Goal: Navigation & Orientation: Find specific page/section

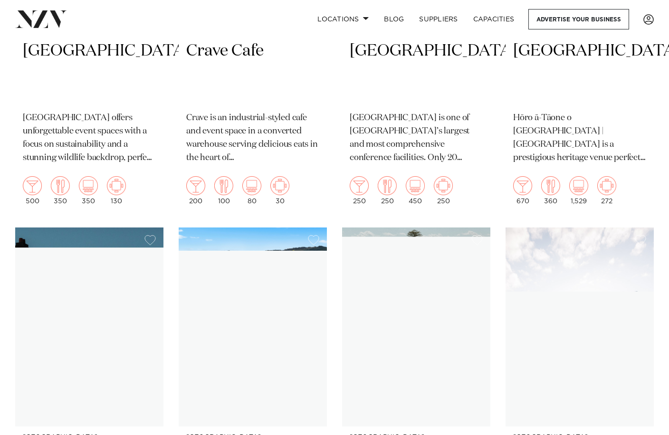
scroll to position [9175, 0]
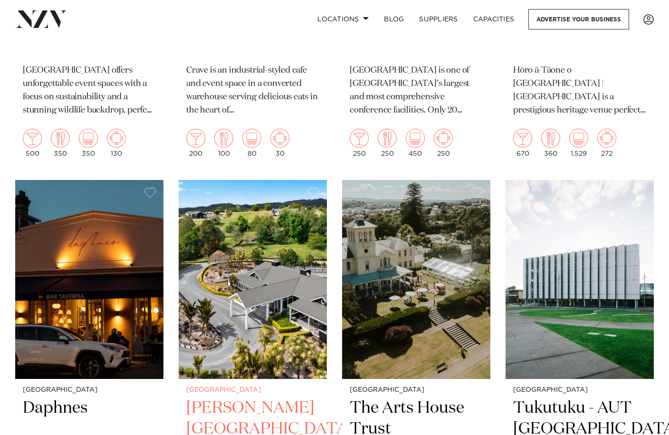
click at [298, 302] on img at bounding box center [253, 279] width 148 height 199
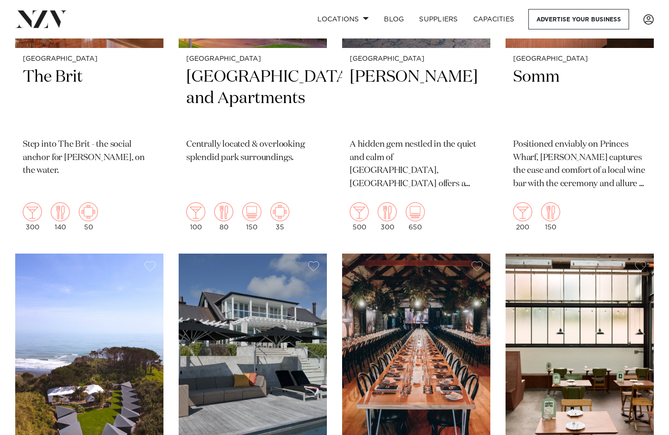
scroll to position [10458, 0]
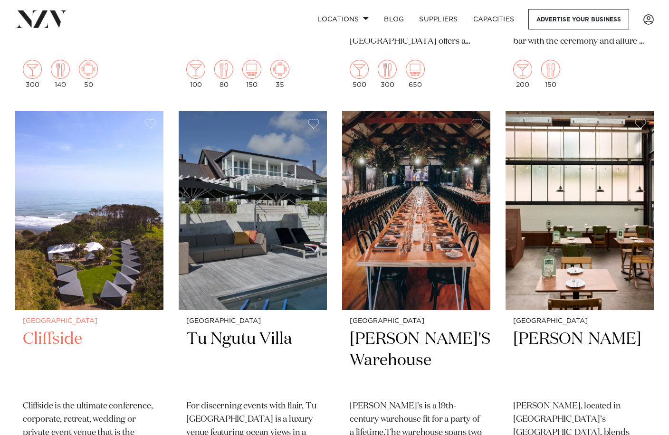
click at [73, 264] on img at bounding box center [89, 210] width 148 height 199
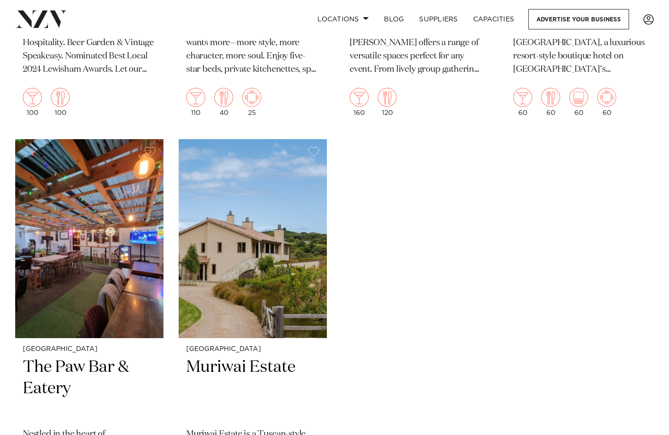
scroll to position [12502, 0]
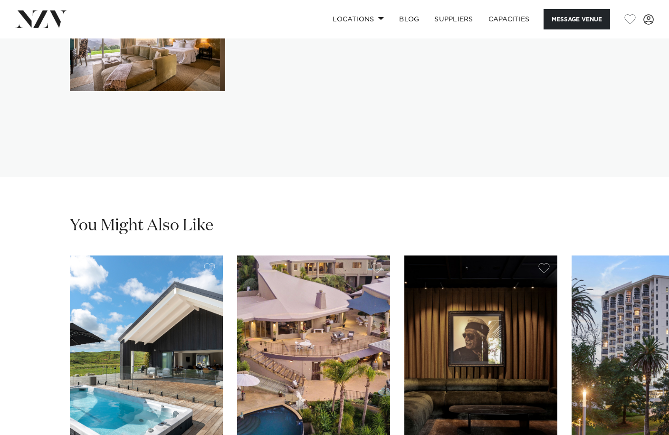
scroll to position [2282, 0]
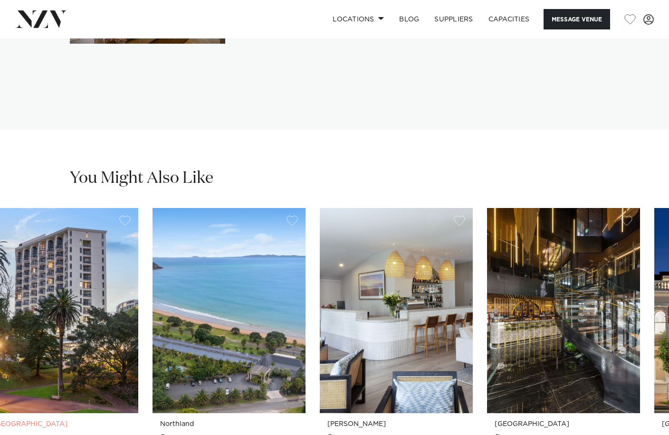
click at [48, 302] on link "Auckland Parkside Hotel and Apartments Centrally located & overlooking splendid…" at bounding box center [61, 406] width 153 height 396
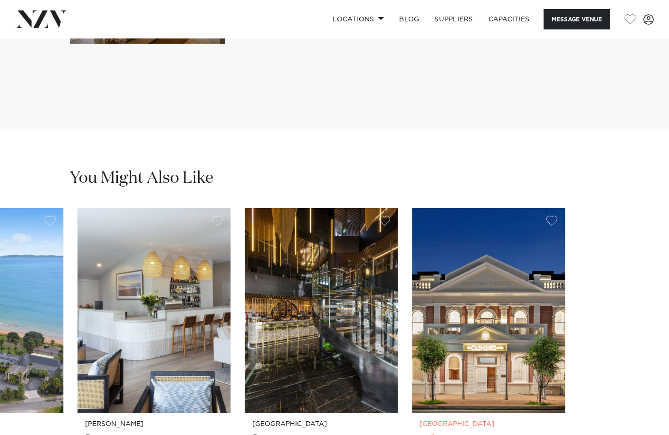
click at [0, 0] on slot "Waikato Te Karaka Lodge Te Karaka Lodge’s secluded location offers guaranteed p…" at bounding box center [0, 0] width 0 height 0
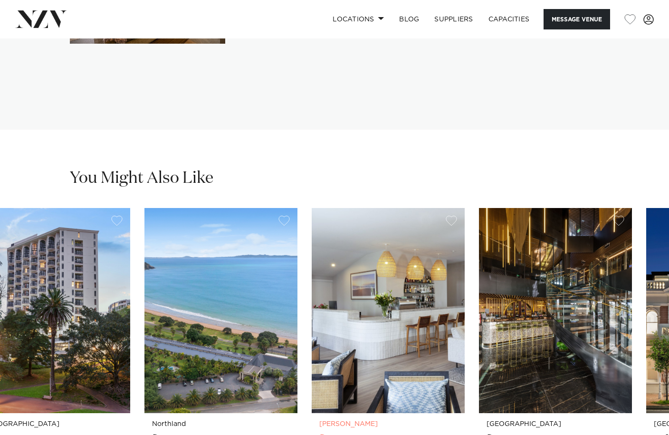
click at [465, 208] on img "6 / 8" at bounding box center [388, 310] width 153 height 205
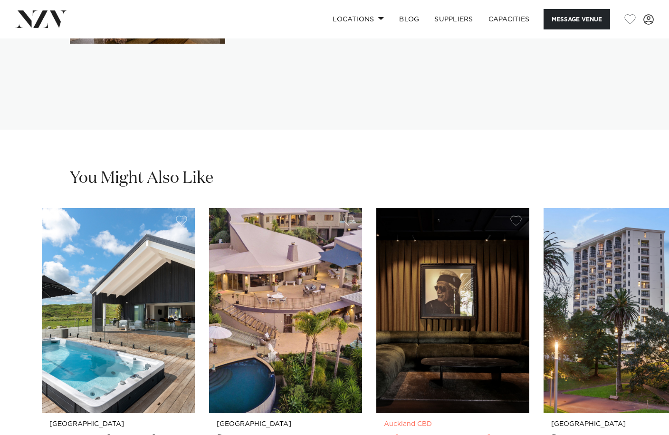
click at [530, 208] on img "3 / 8" at bounding box center [452, 310] width 153 height 205
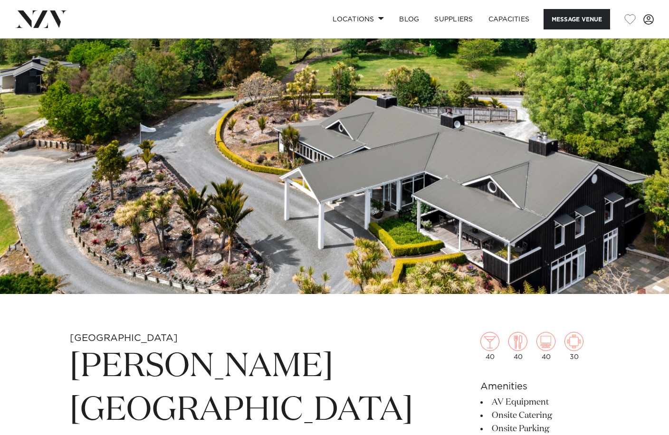
scroll to position [0, 0]
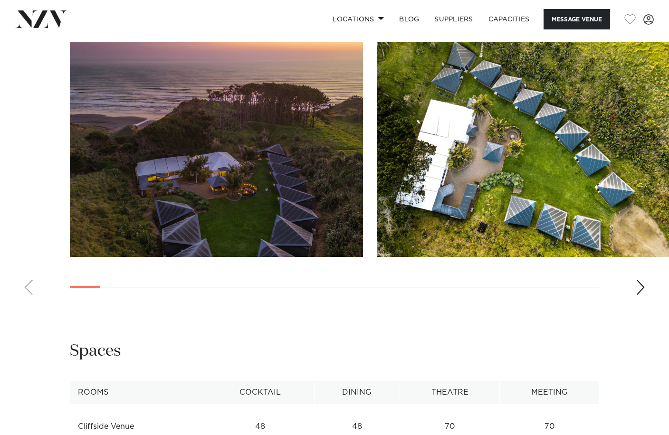
scroll to position [951, 0]
